Goal: Transaction & Acquisition: Purchase product/service

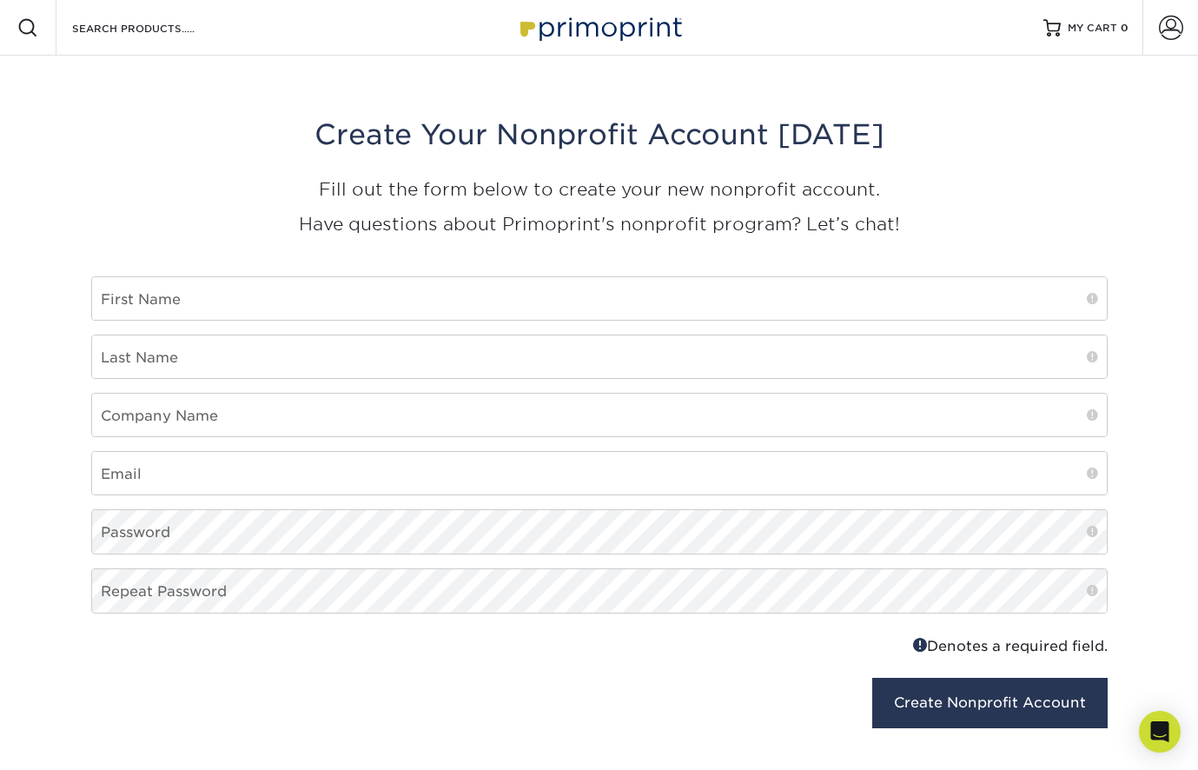
click at [638, 21] on img at bounding box center [600, 27] width 174 height 37
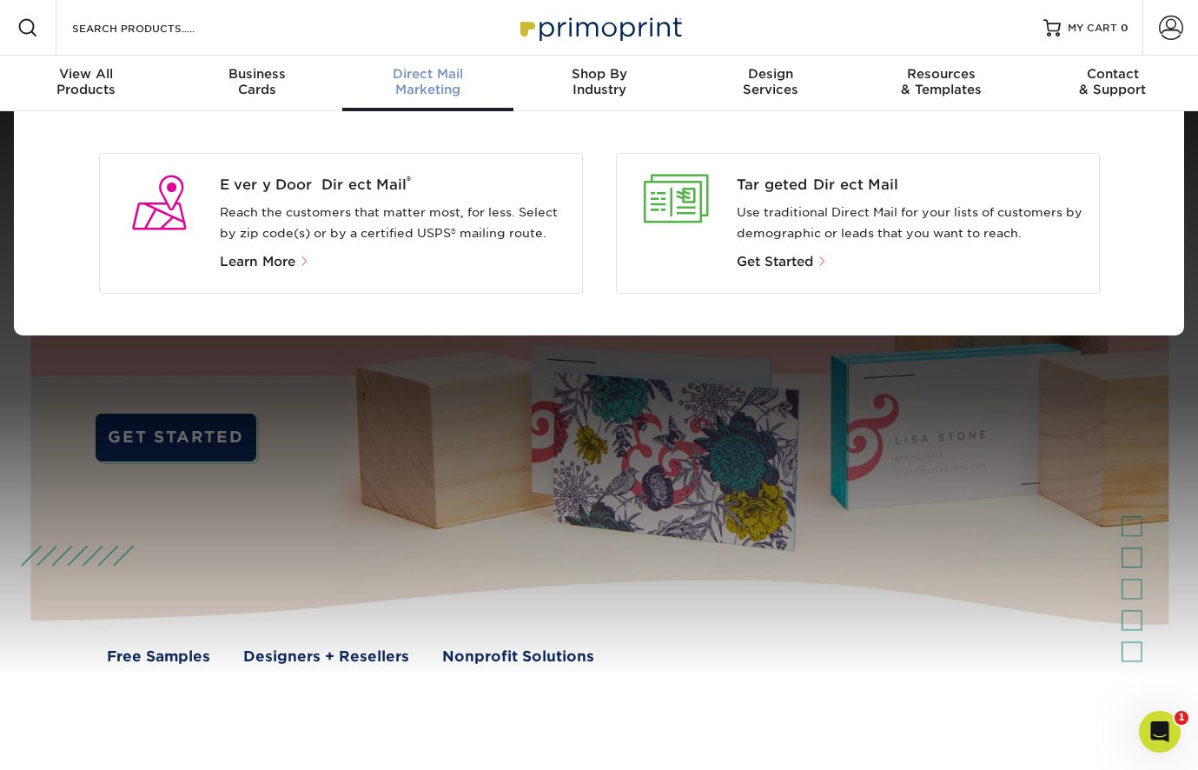
click at [322, 196] on div "Every Door Direct Mail ® Reach the customers that matter most, for less. Select…" at bounding box center [401, 223] width 362 height 97
click at [314, 182] on span "Every Door Direct Mail ®" at bounding box center [394, 185] width 348 height 21
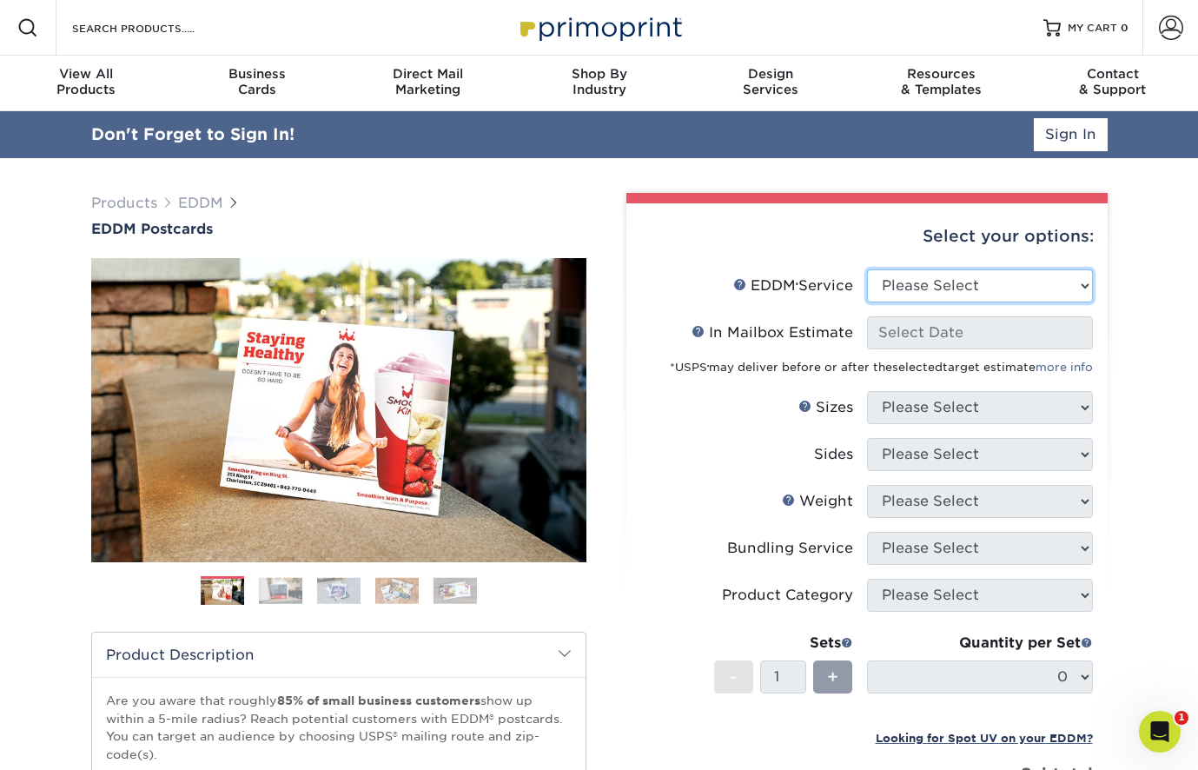
select select "full_service"
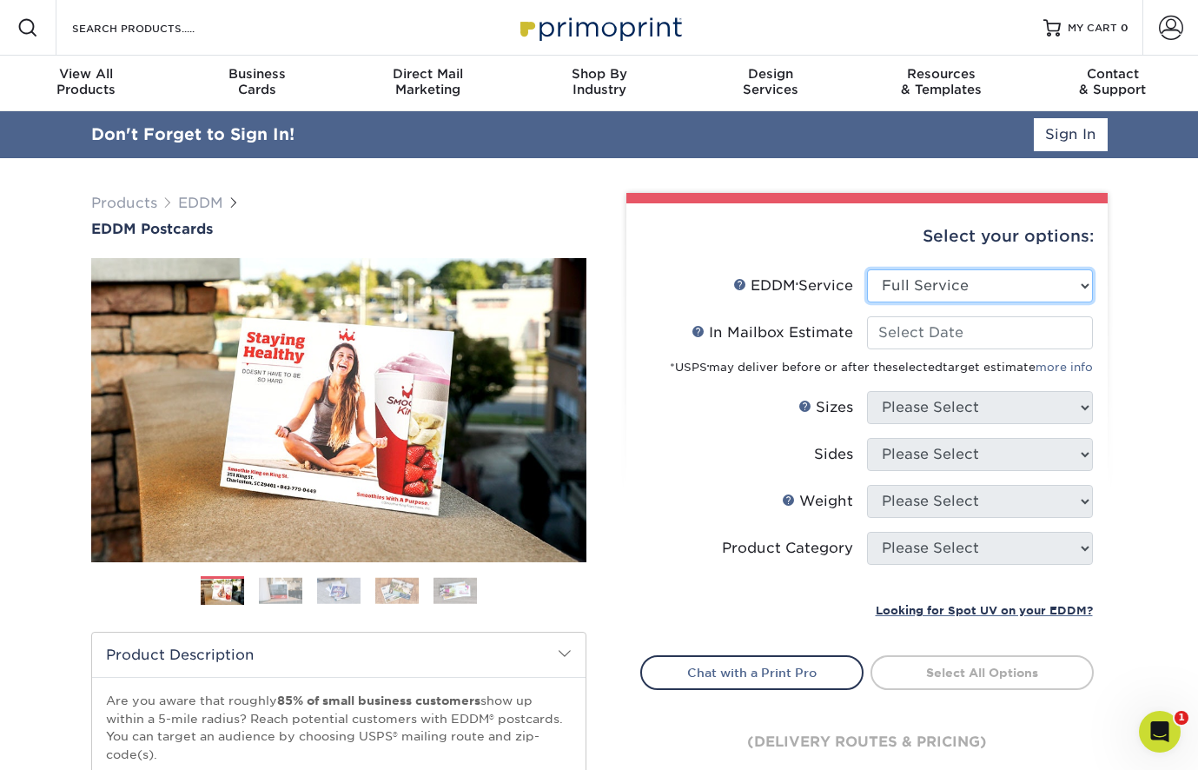
select select "-1"
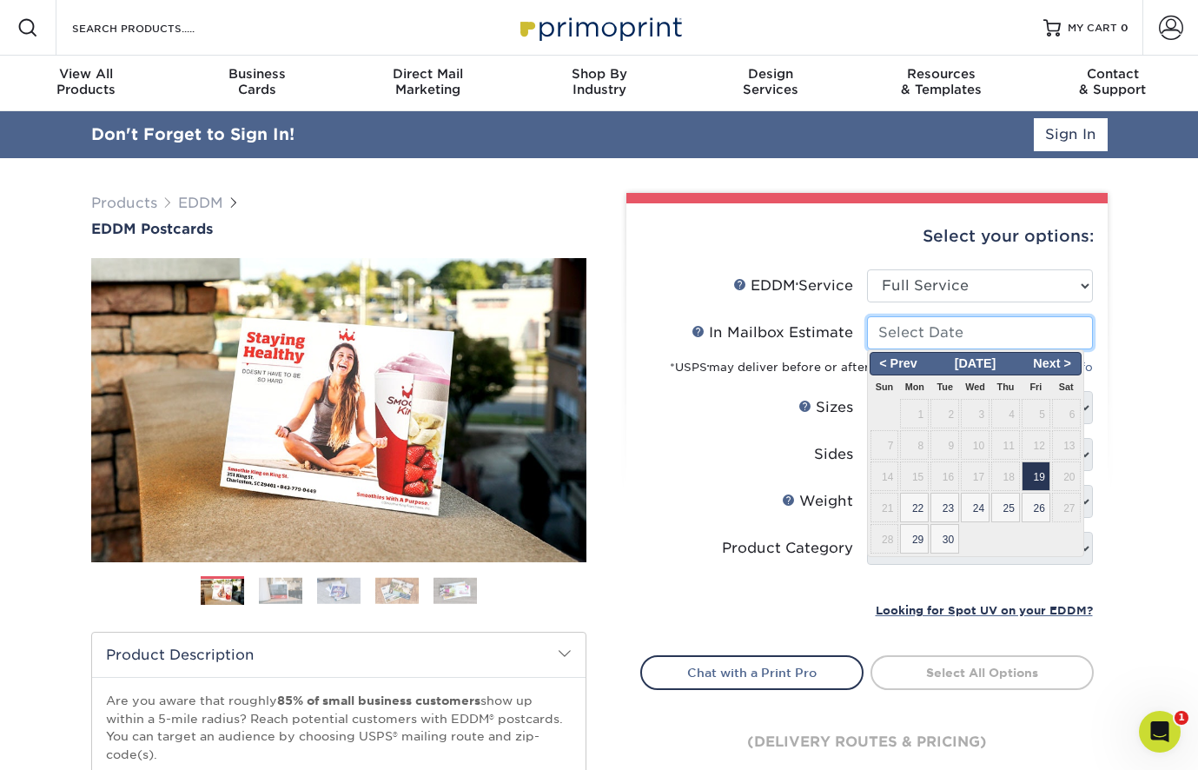
click at [965, 336] on input "In Mailbox Estimate Help In Mailbox Estimate" at bounding box center [980, 332] width 226 height 33
click at [912, 511] on span "22" at bounding box center [914, 508] width 29 height 30
type input "[DATE]"
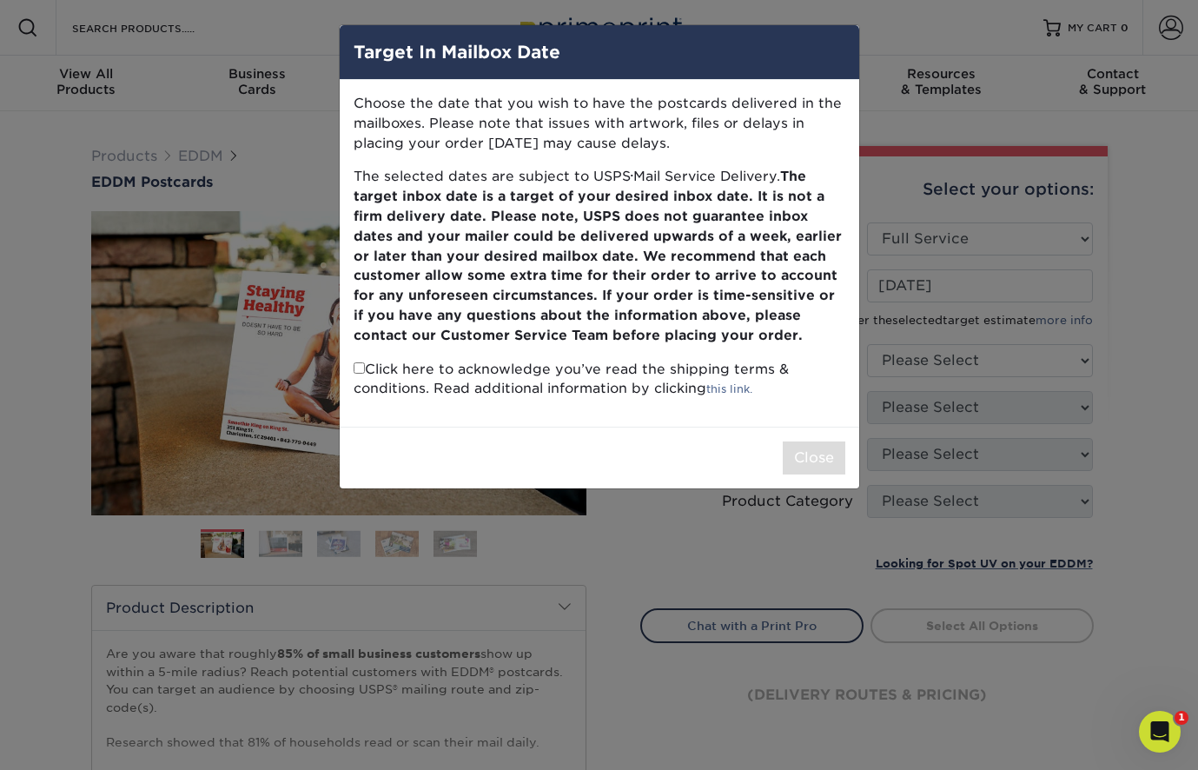
click at [354, 362] on input "checkbox" at bounding box center [359, 367] width 11 height 11
checkbox input "true"
click at [797, 451] on button "Close" at bounding box center [814, 457] width 63 height 33
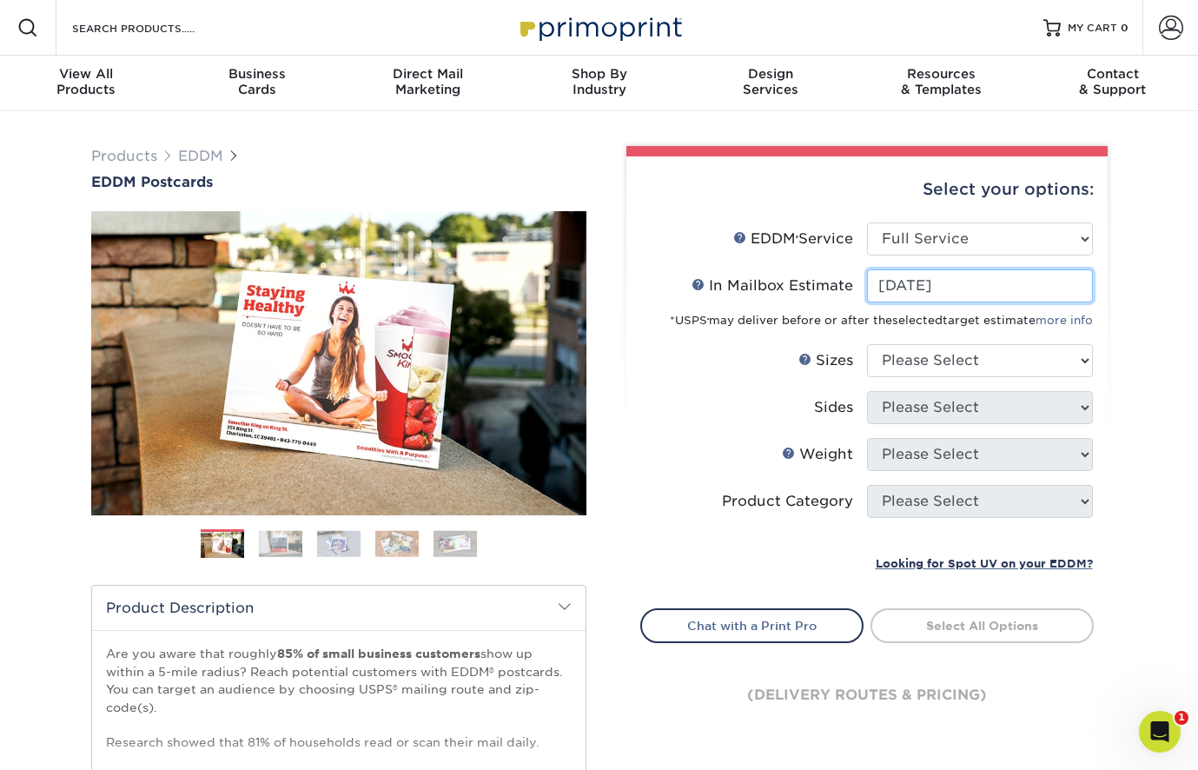
click at [987, 283] on input "[DATE]" at bounding box center [980, 285] width 226 height 33
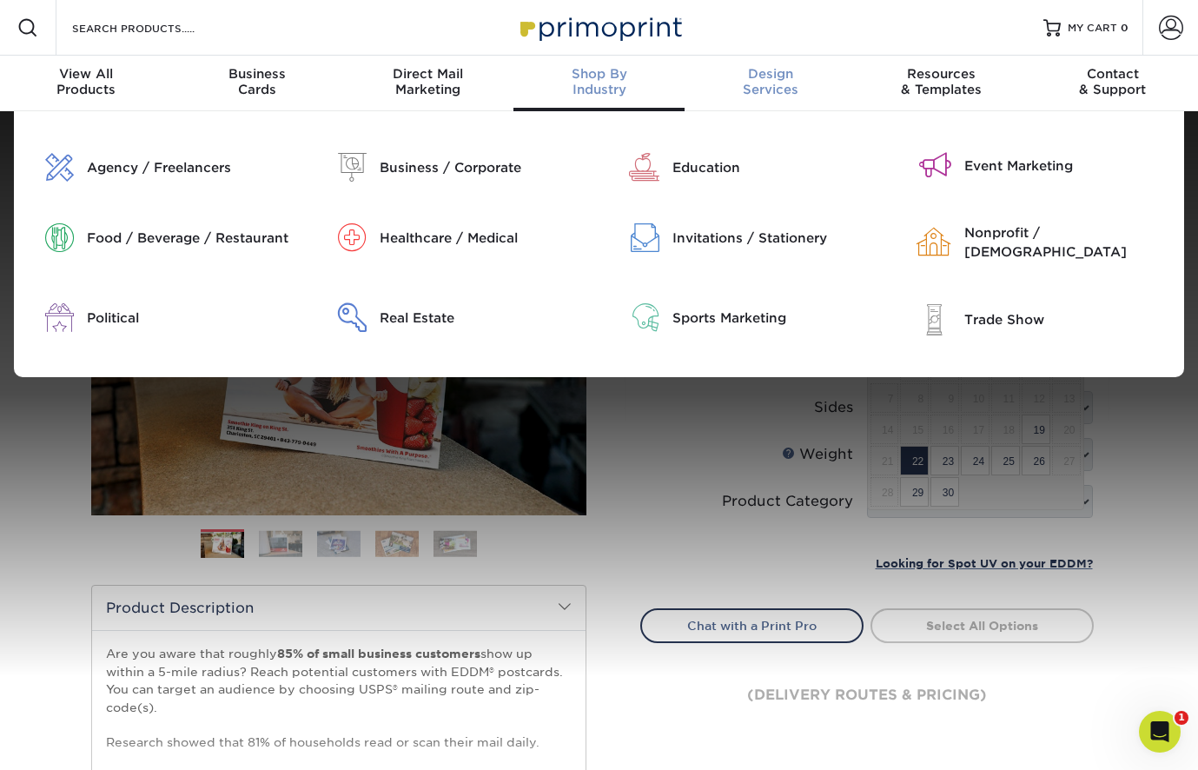
click at [811, 84] on div "Design Services" at bounding box center [770, 81] width 171 height 31
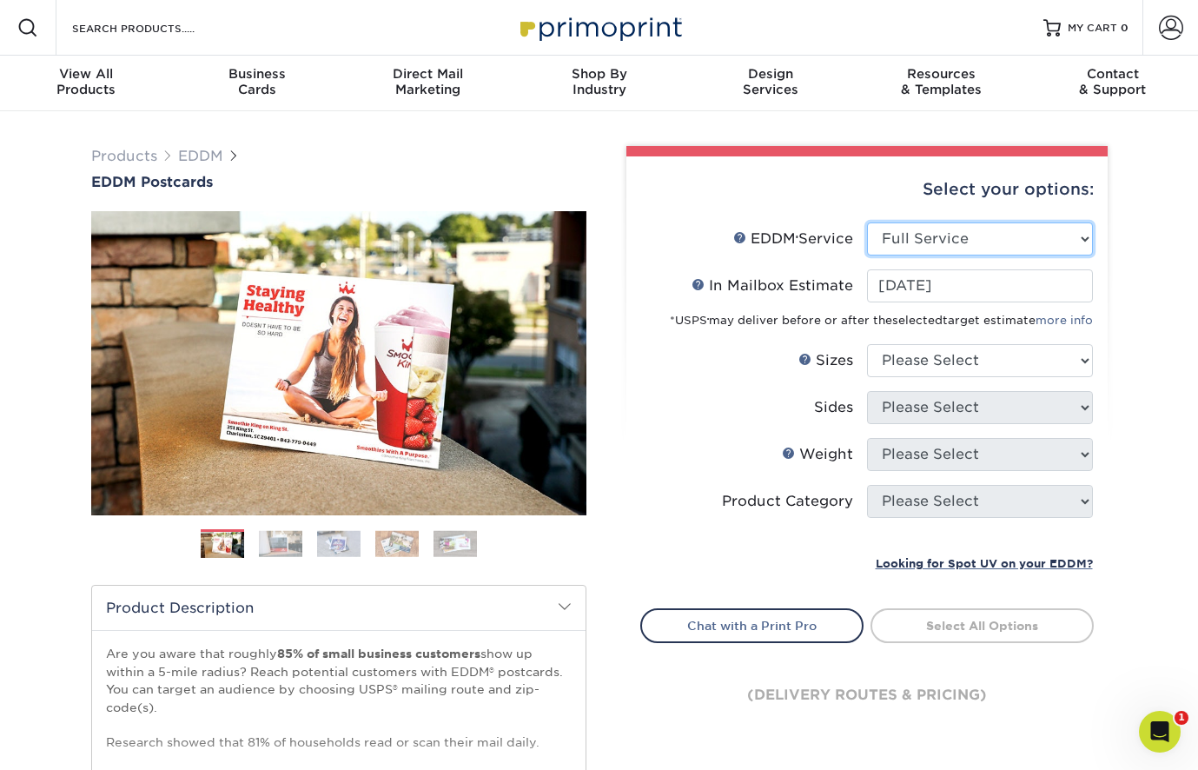
select select "print_only"
select select "-1"
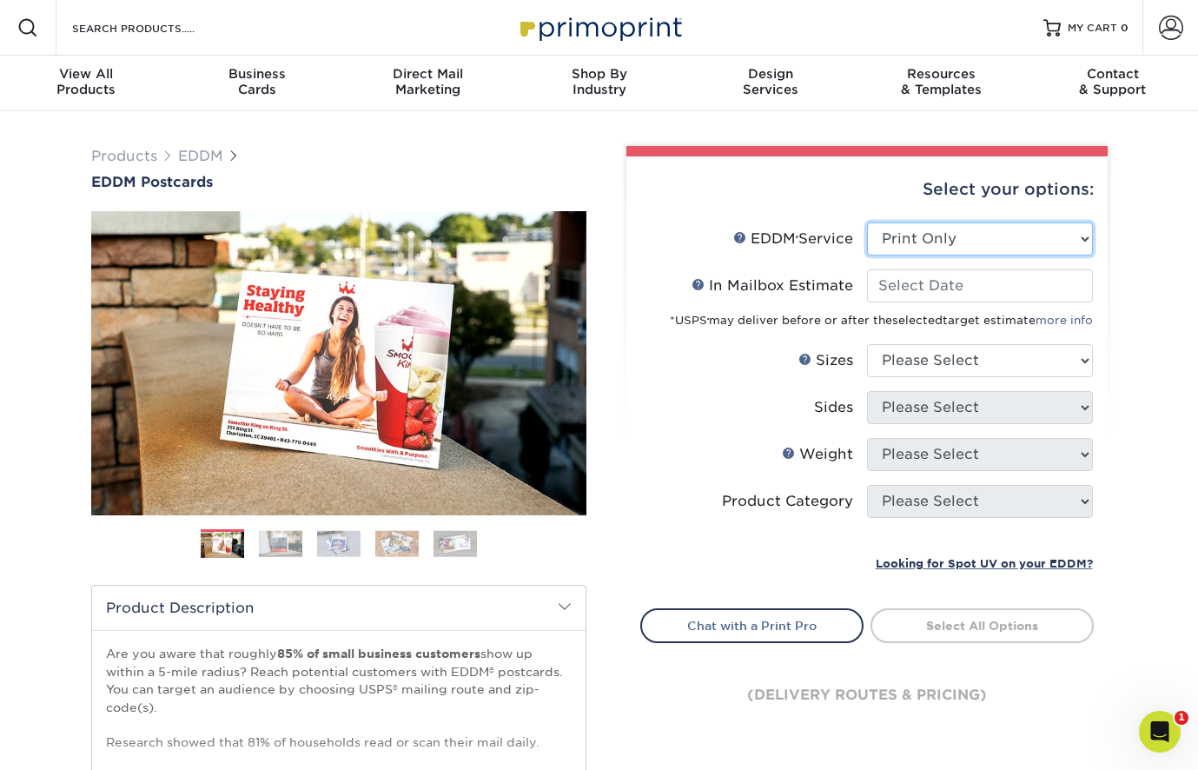
select select "-1"
